Goal: Information Seeking & Learning: Learn about a topic

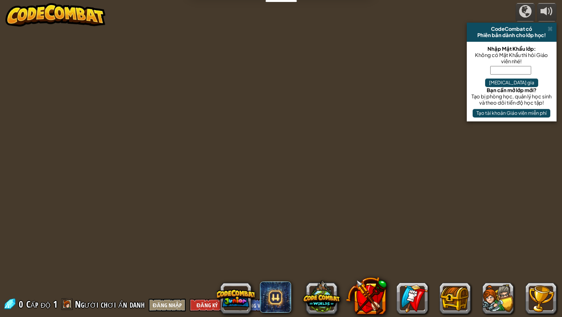
select select "vi"
click at [551, 27] on span at bounding box center [550, 29] width 5 height 6
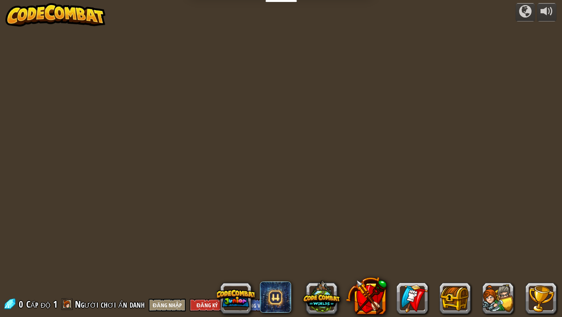
select select "vi"
